Goal: Information Seeking & Learning: Learn about a topic

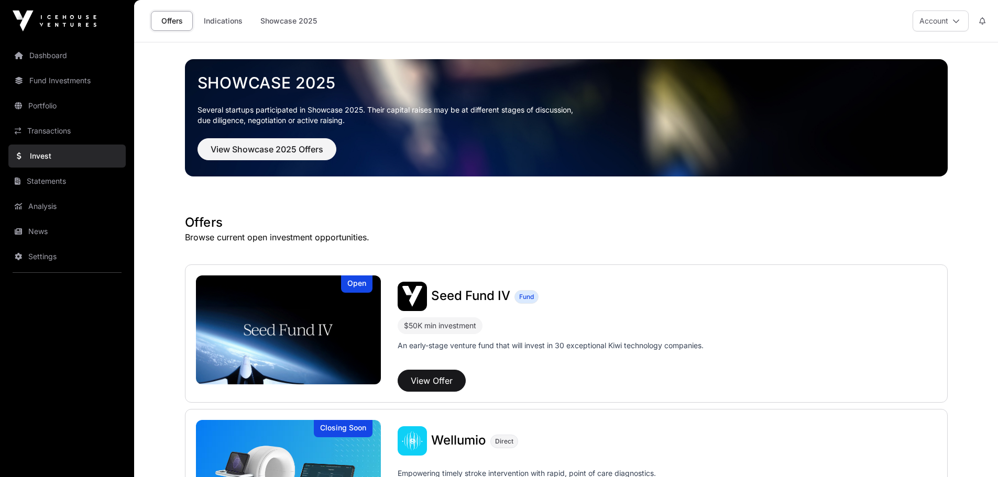
scroll to position [95, 0]
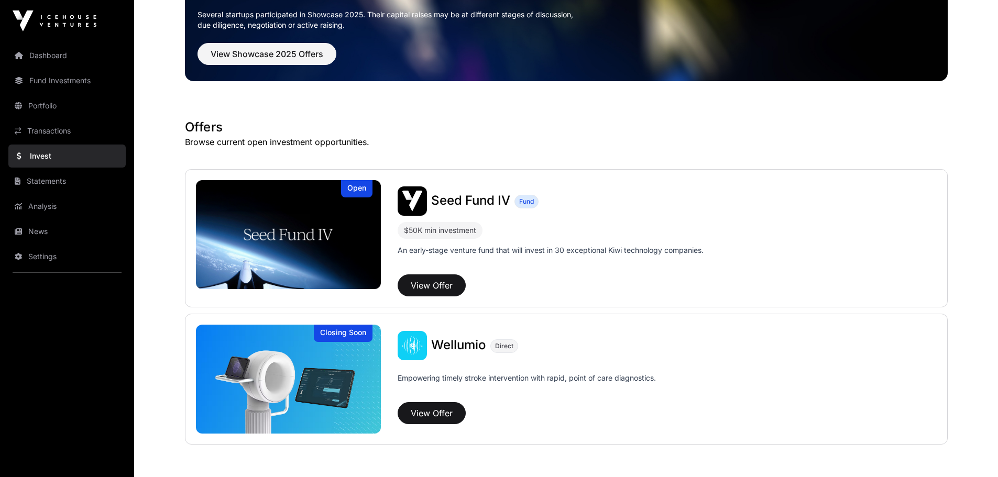
click at [52, 57] on link "Dashboard" at bounding box center [66, 55] width 117 height 23
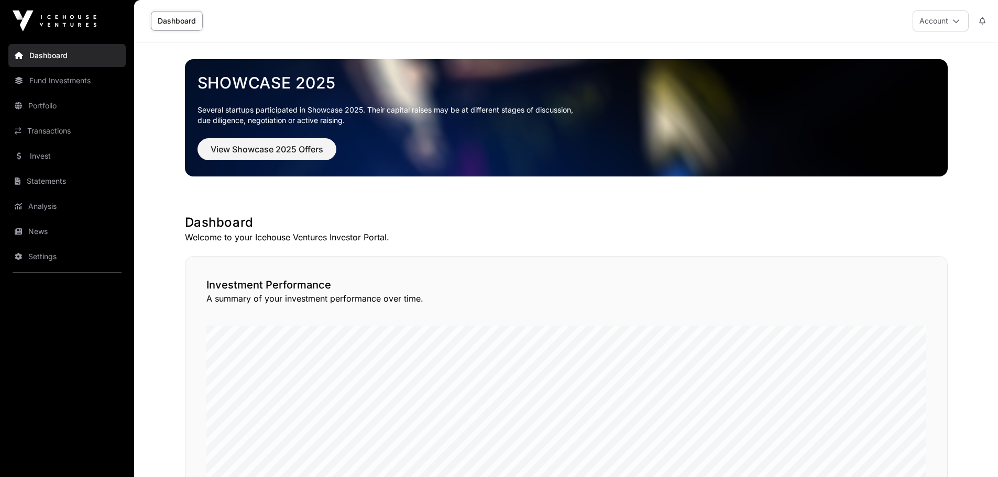
click at [52, 75] on link "Fund Investments" at bounding box center [66, 80] width 117 height 23
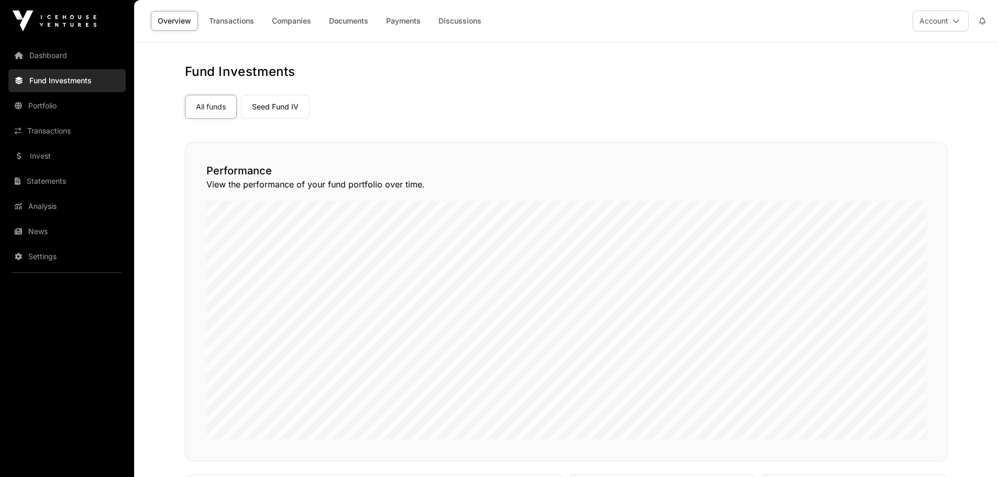
click at [58, 100] on link "Portfolio" at bounding box center [66, 105] width 117 height 23
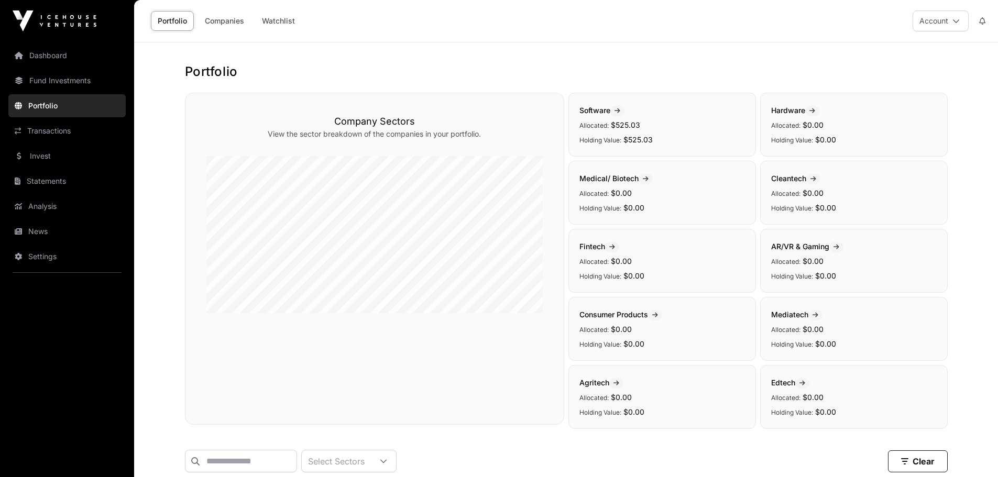
click at [72, 126] on link "Transactions" at bounding box center [66, 130] width 117 height 23
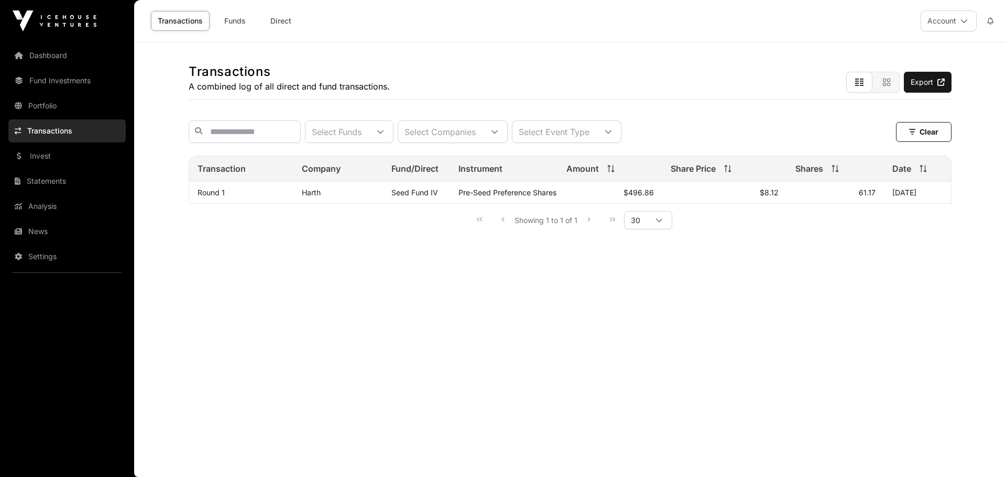
click at [67, 154] on link "Invest" at bounding box center [66, 156] width 117 height 23
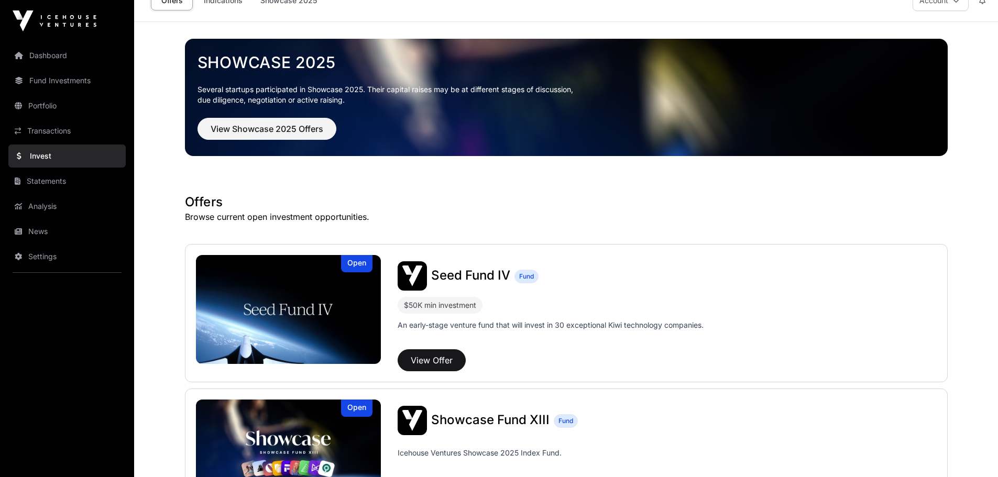
scroll to position [210, 0]
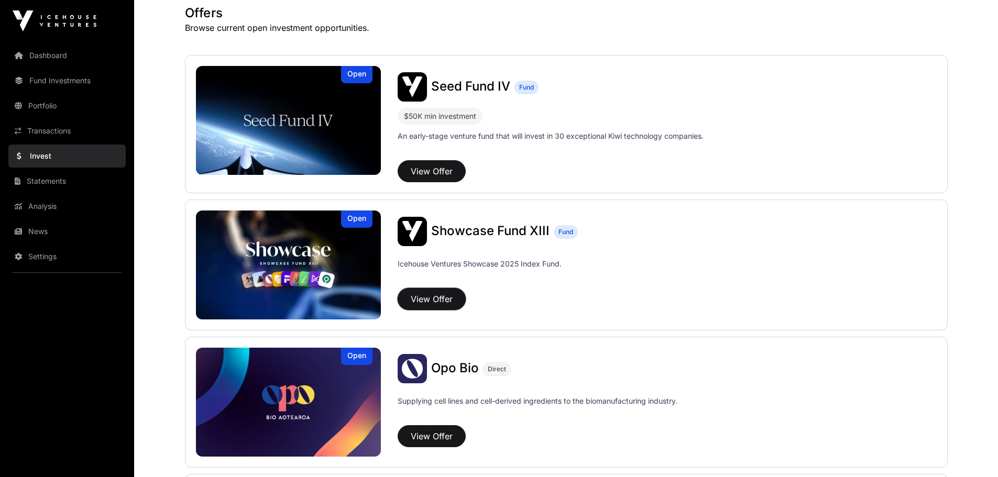
click at [418, 295] on button "View Offer" at bounding box center [432, 299] width 68 height 22
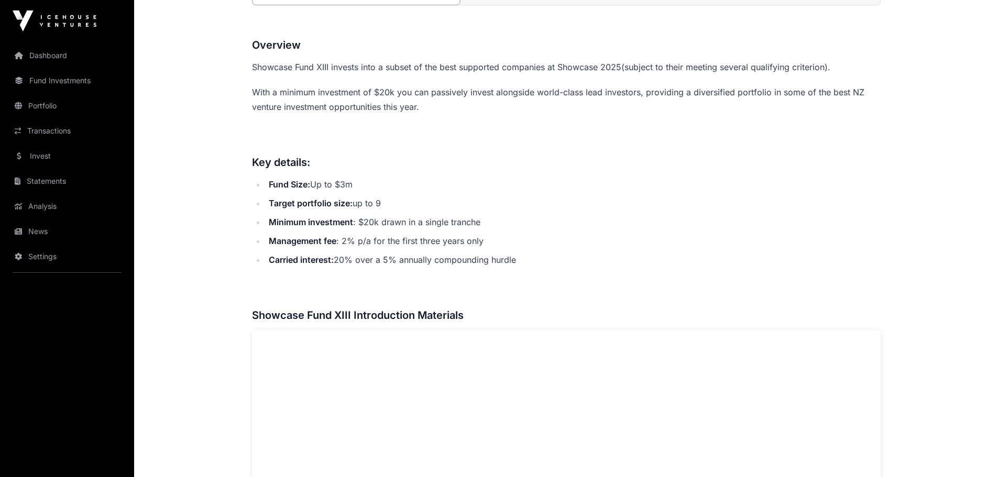
scroll to position [472, 0]
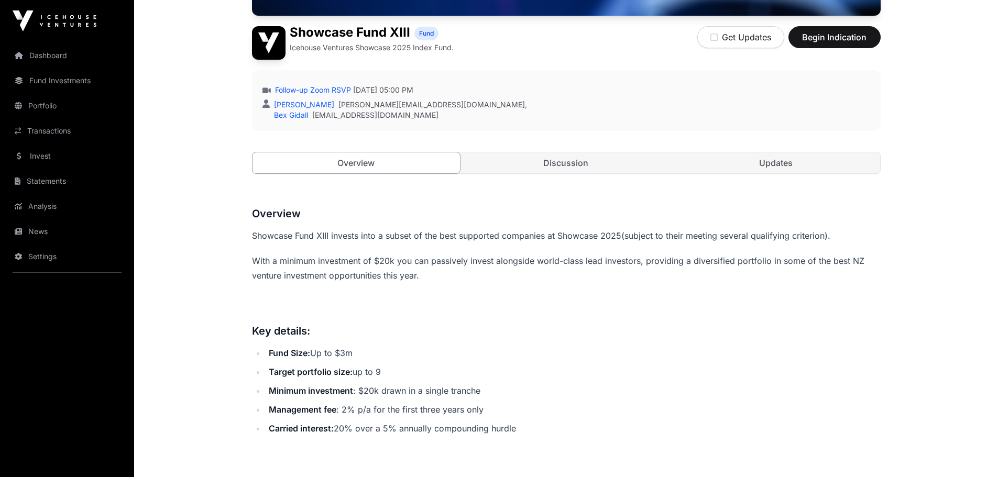
scroll to position [314, 0]
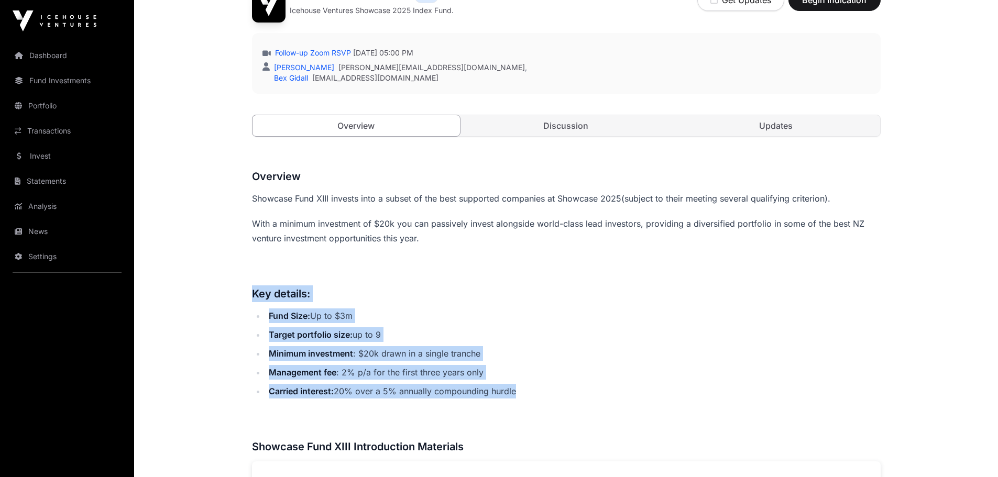
drag, startPoint x: 252, startPoint y: 296, endPoint x: 553, endPoint y: 393, distance: 316.1
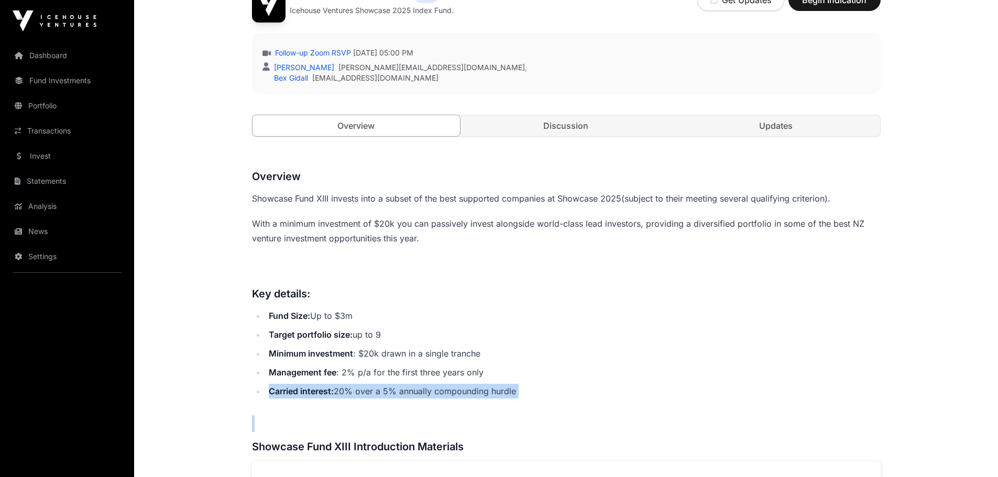
drag, startPoint x: 270, startPoint y: 391, endPoint x: 571, endPoint y: 400, distance: 301.0
copy div "Carried interest: 20% over a 5% annually compounding hurdle"
click at [600, 324] on ul "Fund Size: Up to $3m Target portfolio size: up to 9 Minimum investment : $20k d…" at bounding box center [566, 354] width 629 height 90
